Goal: Navigation & Orientation: Find specific page/section

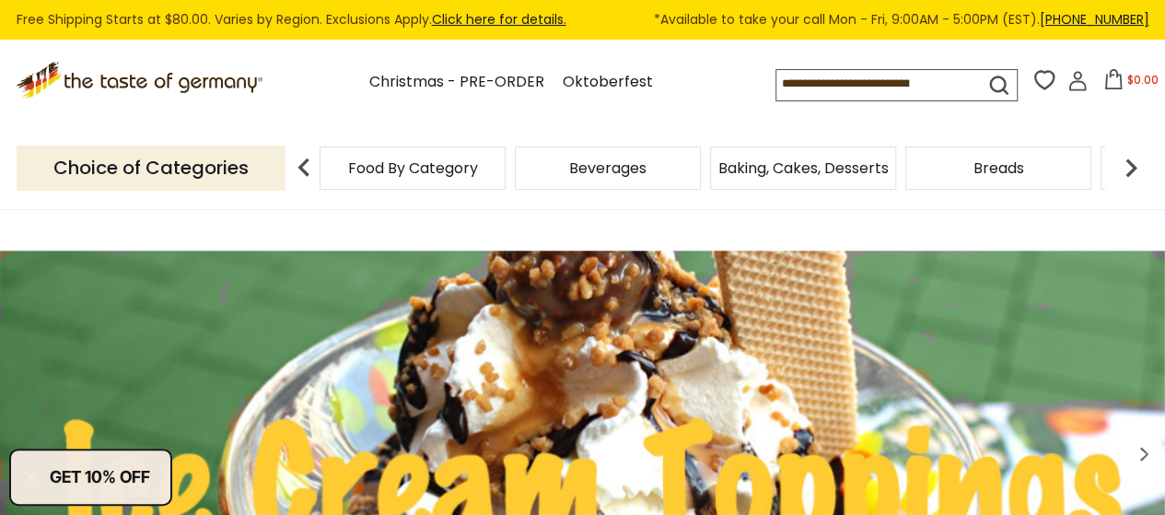
click at [1139, 164] on img at bounding box center [1131, 167] width 37 height 37
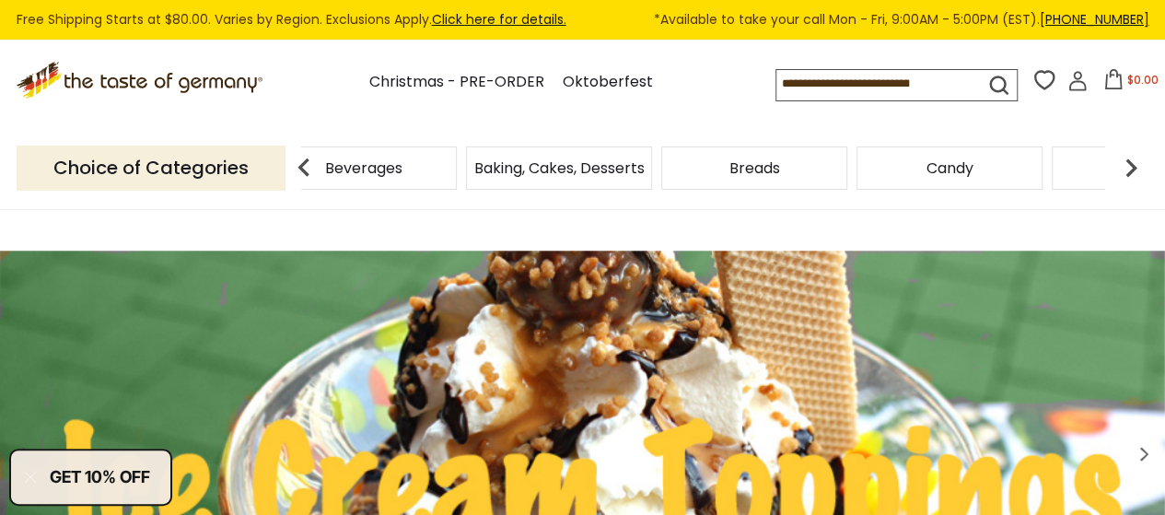
click at [1139, 164] on img at bounding box center [1131, 167] width 37 height 37
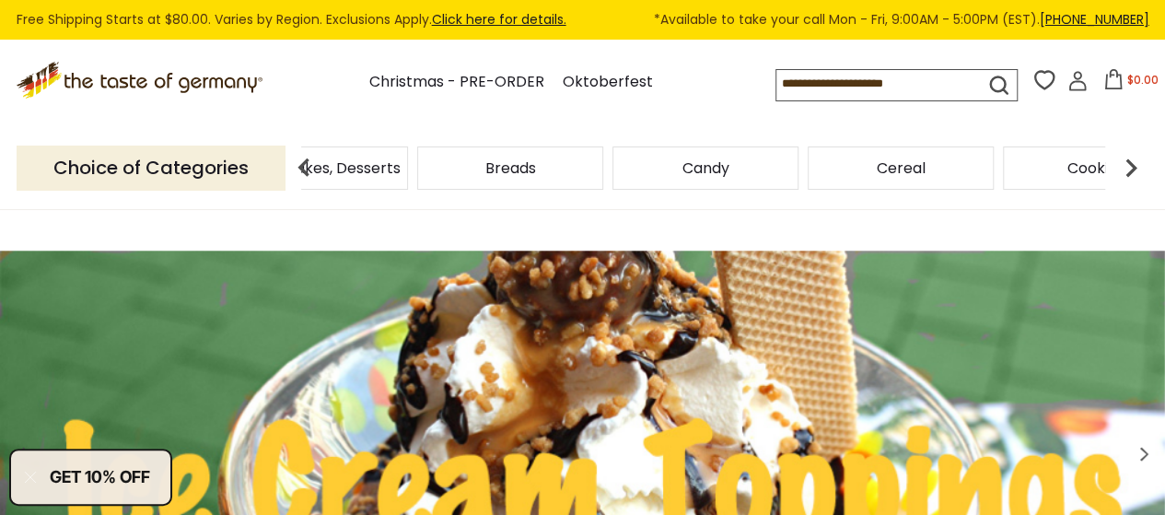
click at [1139, 164] on img at bounding box center [1131, 167] width 37 height 37
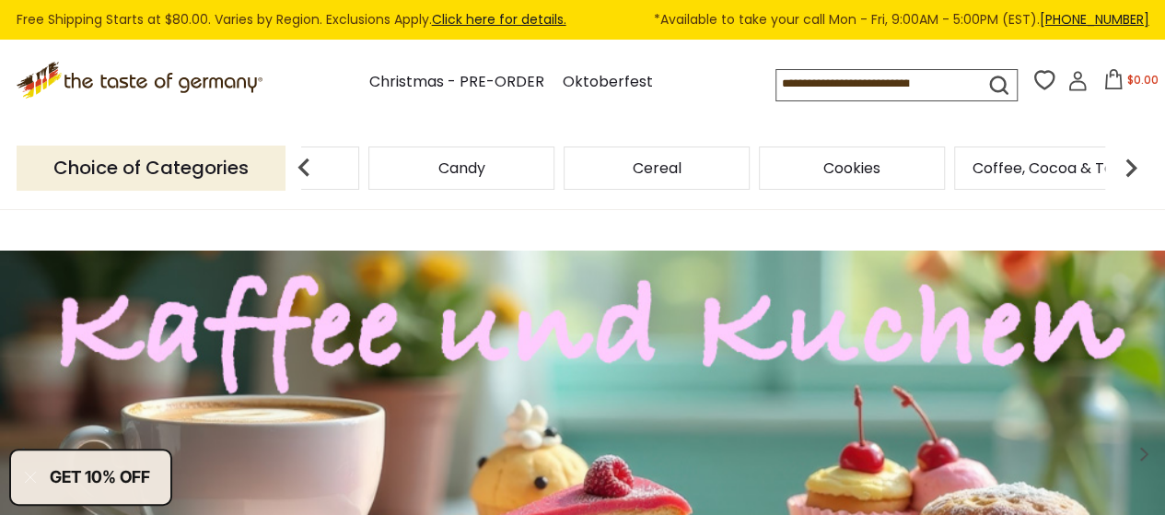
click at [1134, 165] on img at bounding box center [1131, 167] width 37 height 37
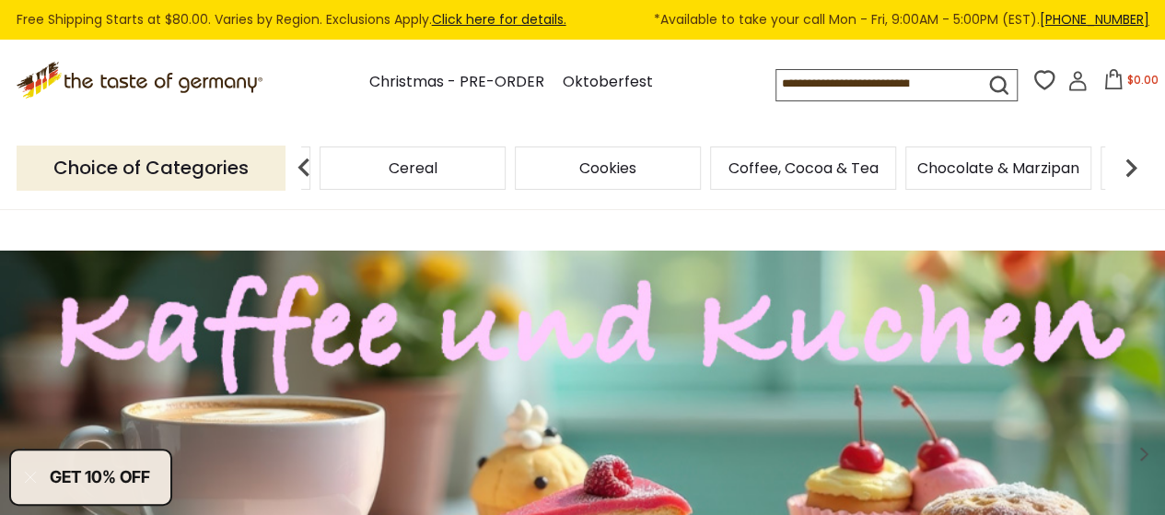
click at [1134, 165] on img at bounding box center [1131, 167] width 37 height 37
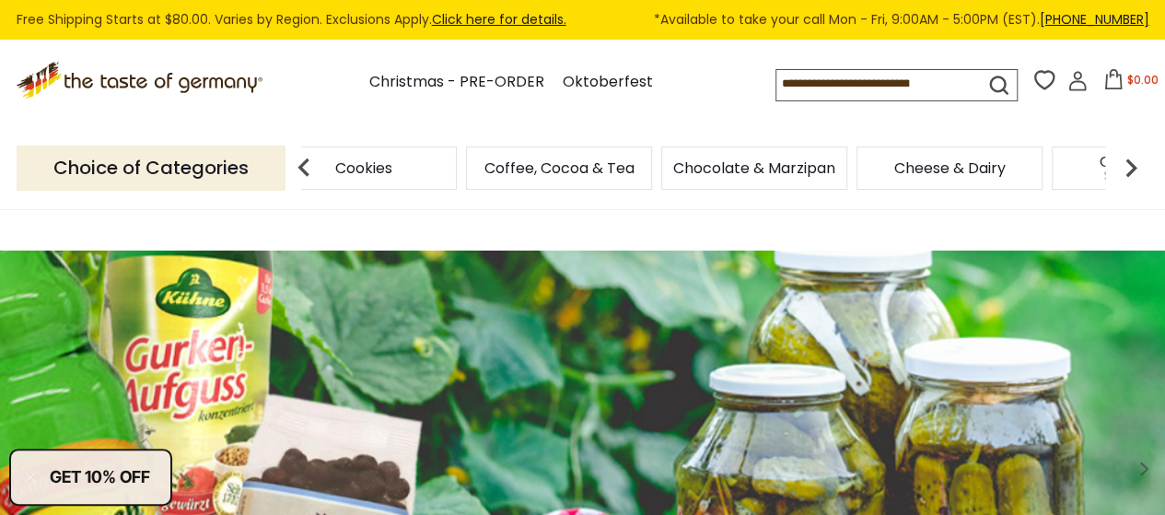
click at [927, 170] on span "Cheese & Dairy" at bounding box center [949, 168] width 111 height 14
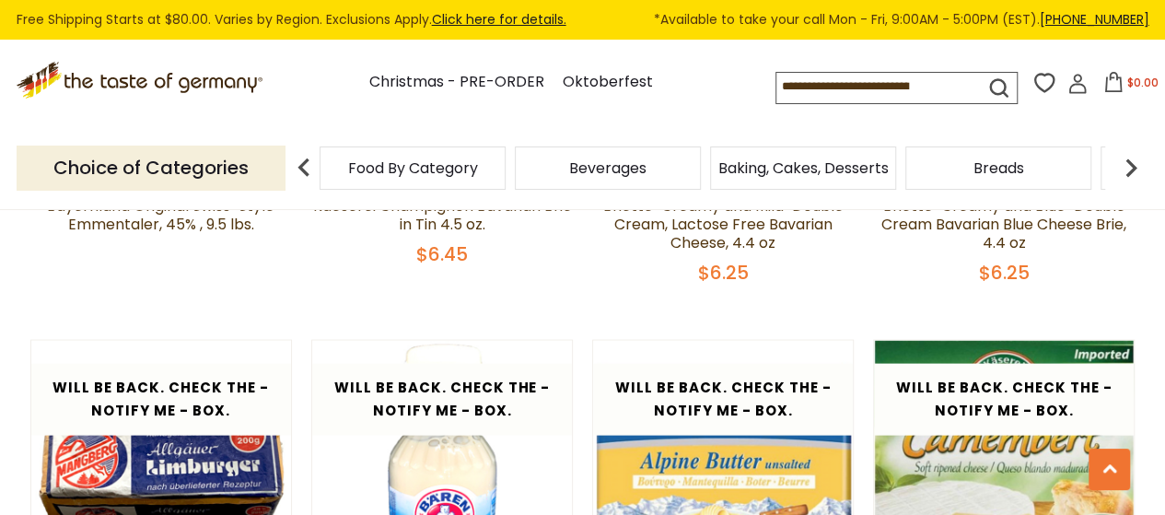
scroll to position [1934, 0]
